Goal: Transaction & Acquisition: Purchase product/service

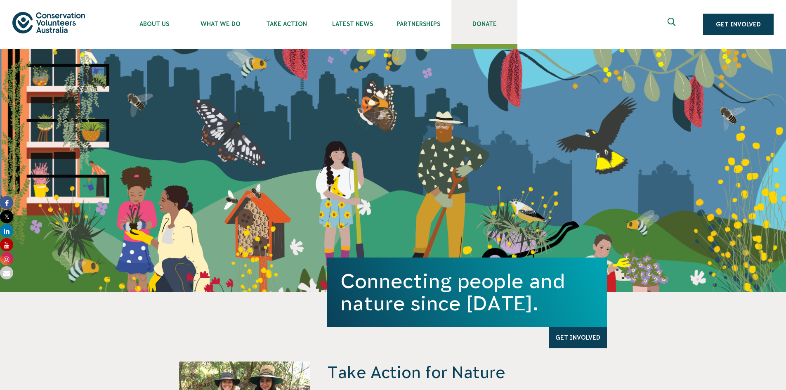
click at [478, 23] on span "Donate" at bounding box center [484, 24] width 66 height 7
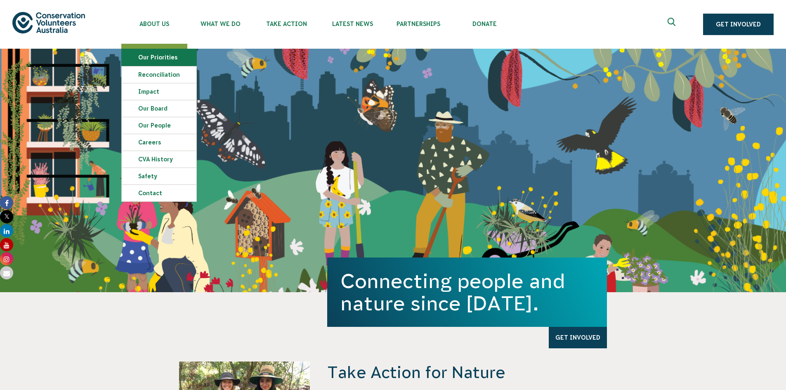
click at [149, 63] on link "Our Priorities" at bounding box center [159, 57] width 75 height 17
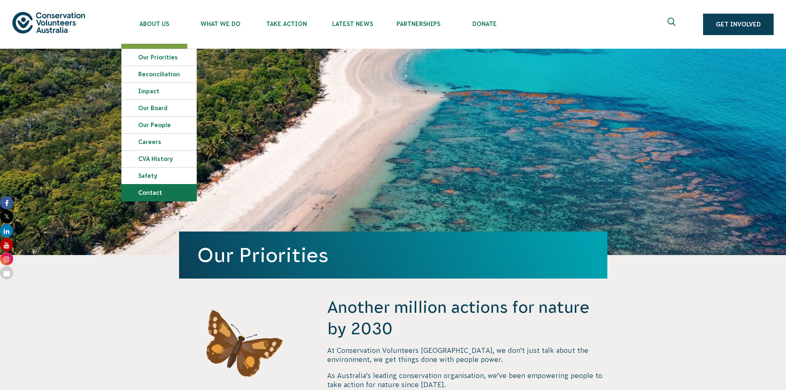
click at [156, 189] on link "Contact" at bounding box center [159, 192] width 75 height 17
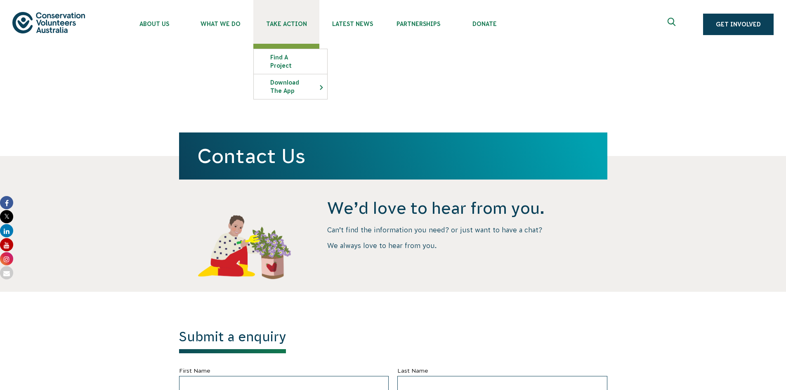
click at [285, 25] on span "Take Action" at bounding box center [286, 24] width 66 height 7
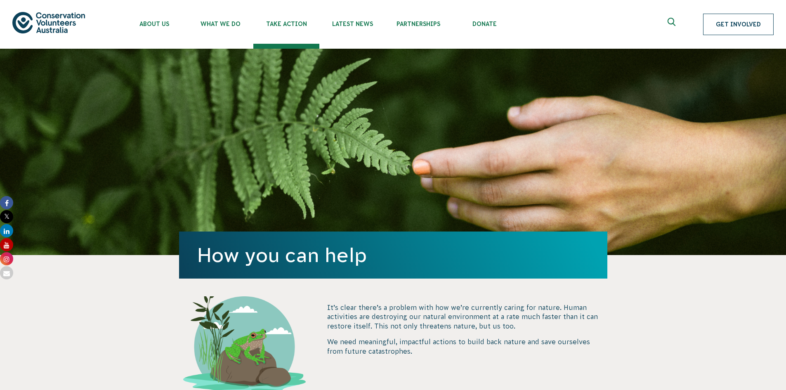
click at [731, 27] on link "Get Involved" at bounding box center [738, 24] width 71 height 21
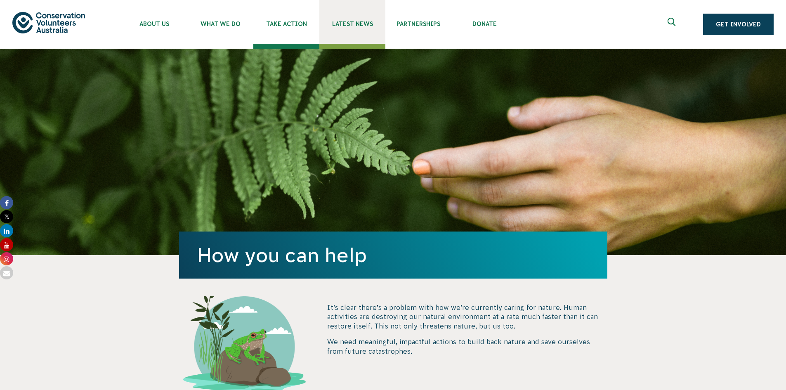
click at [352, 23] on span "Latest News" at bounding box center [352, 24] width 66 height 7
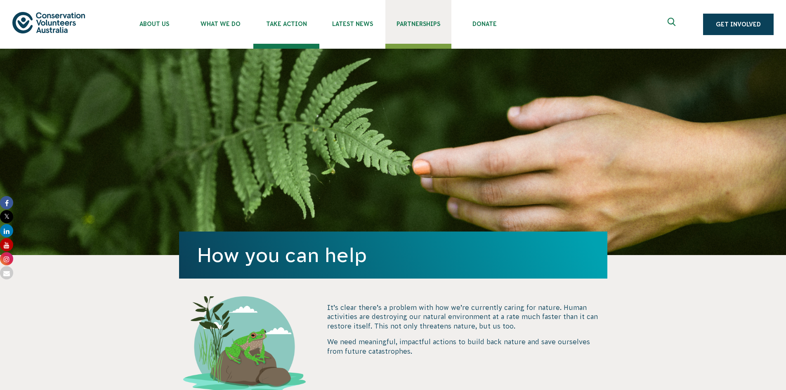
click at [418, 24] on span "Partnerships" at bounding box center [418, 24] width 66 height 7
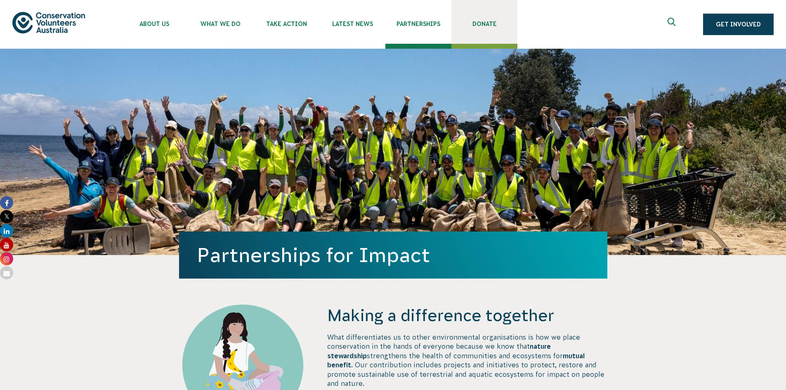
click at [484, 24] on span "Donate" at bounding box center [484, 24] width 66 height 7
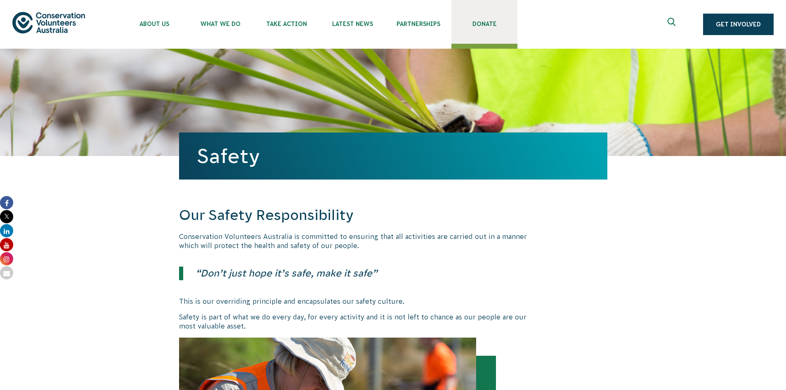
click at [481, 23] on span "Donate" at bounding box center [484, 24] width 66 height 7
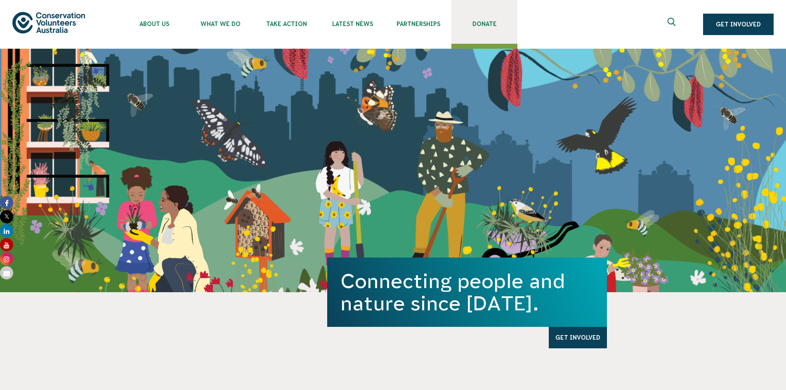
click at [487, 26] on span "Donate" at bounding box center [484, 24] width 66 height 7
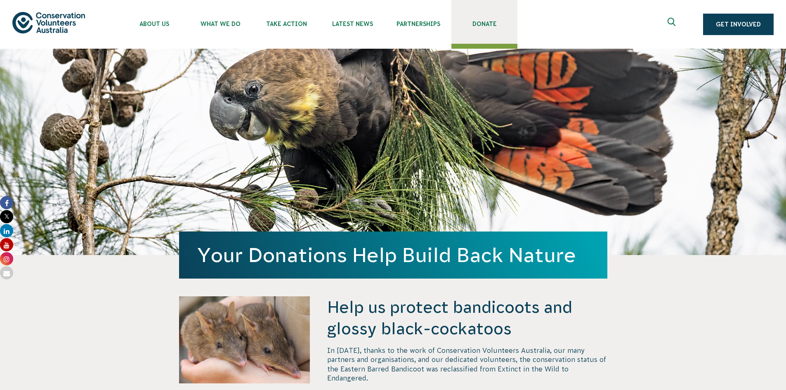
click at [481, 23] on span "Donate" at bounding box center [484, 24] width 66 height 7
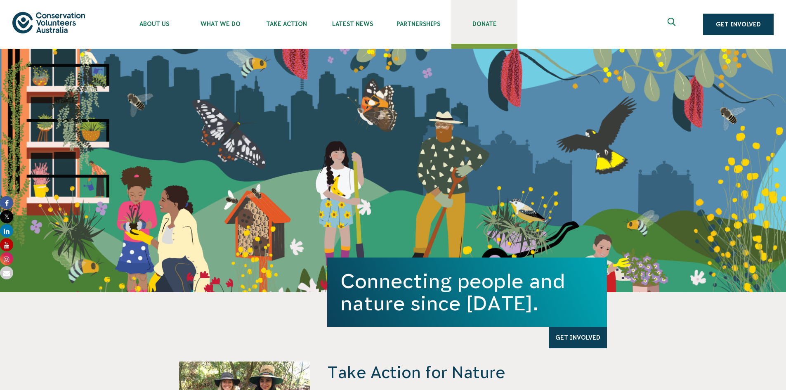
click at [485, 24] on span "Donate" at bounding box center [484, 24] width 66 height 7
click at [483, 22] on span "Donate" at bounding box center [484, 24] width 66 height 7
